Goal: Task Accomplishment & Management: Use online tool/utility

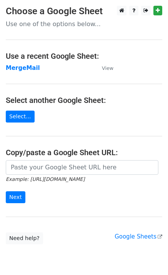
click at [28, 71] on strong "MergeMail" at bounding box center [23, 68] width 34 height 7
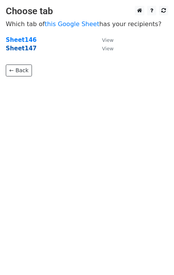
click at [25, 51] on strong "Sheet147" at bounding box center [21, 48] width 31 height 7
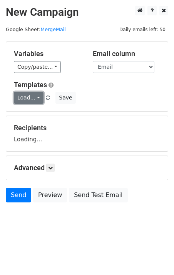
click at [30, 102] on link "Load..." at bounding box center [29, 98] width 30 height 12
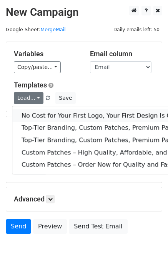
click at [47, 113] on link "No Cost for Your First Logo, Your First Design Is On Us!" at bounding box center [124, 115] width 224 height 12
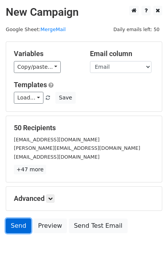
click at [17, 222] on link "Send" at bounding box center [18, 226] width 25 height 15
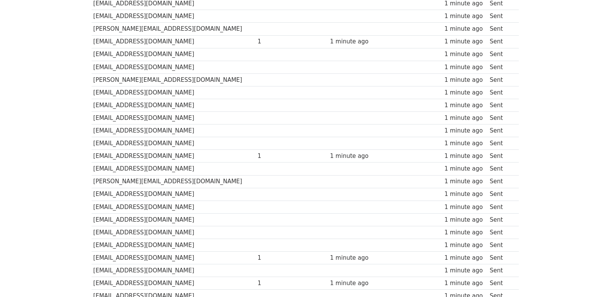
scroll to position [535, 0]
